Goal: Task Accomplishment & Management: Use online tool/utility

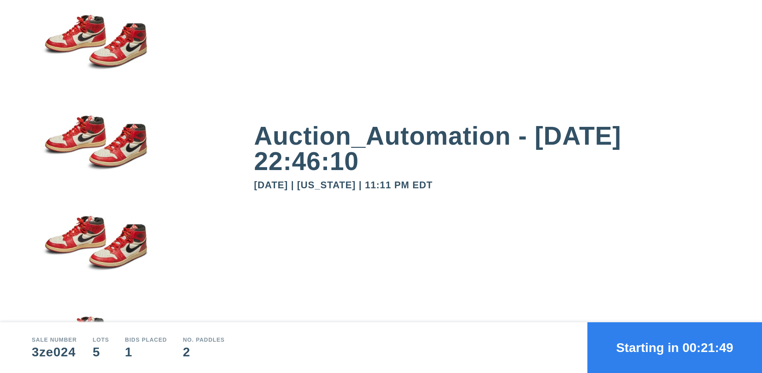
click at [675, 348] on button "Starting in 00:21:49" at bounding box center [674, 348] width 175 height 51
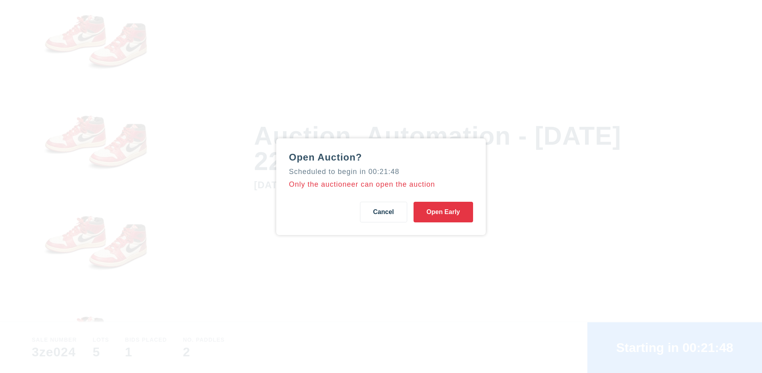
click at [443, 212] on button "Open Early" at bounding box center [443, 212] width 60 height 21
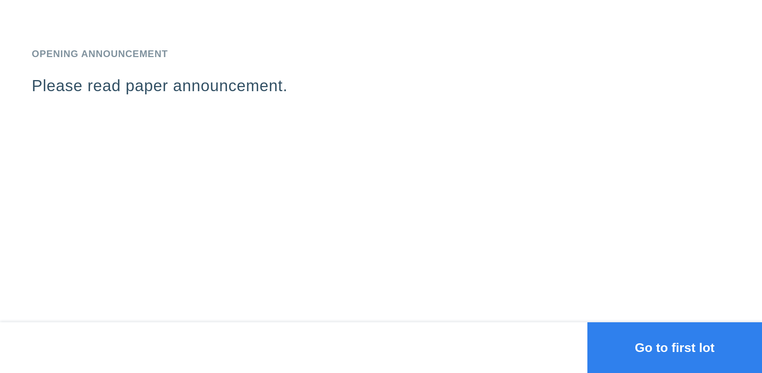
click at [675, 348] on button "Go to first lot" at bounding box center [674, 348] width 175 height 51
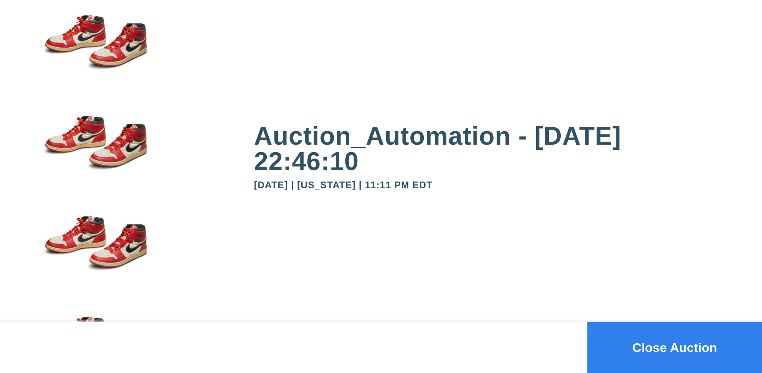
click at [675, 348] on button "Close Auction" at bounding box center [674, 348] width 175 height 51
